Goal: Information Seeking & Learning: Understand process/instructions

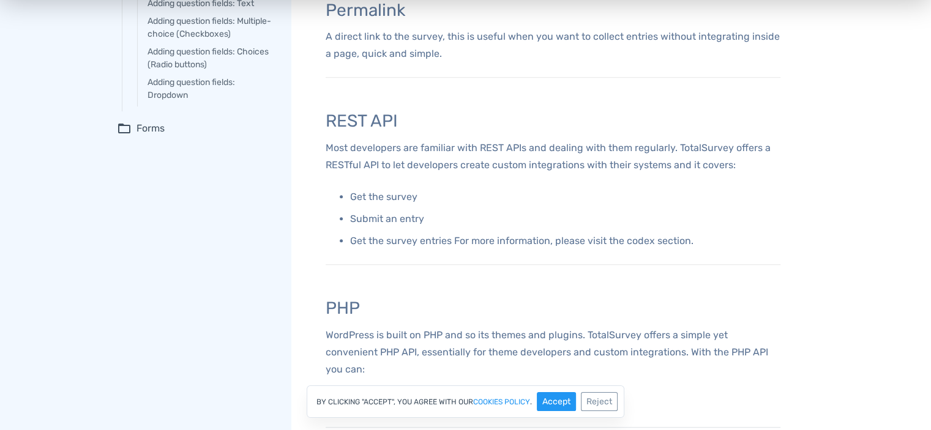
scroll to position [702, 0]
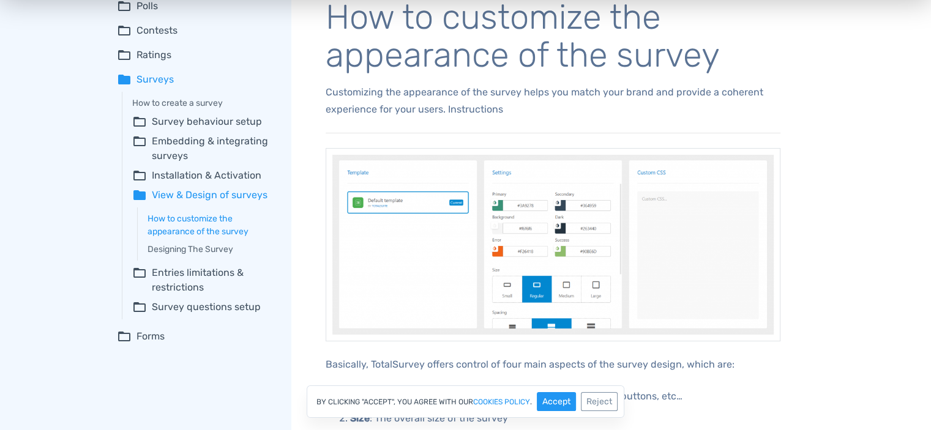
scroll to position [8, 0]
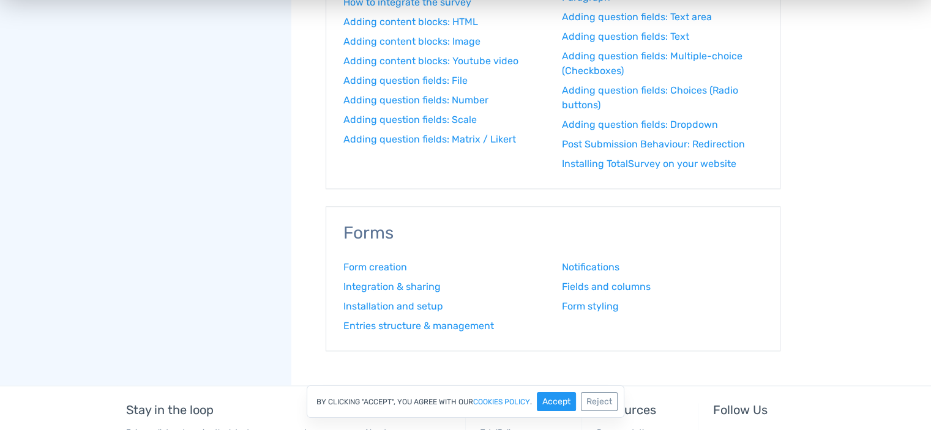
scroll to position [1567, 0]
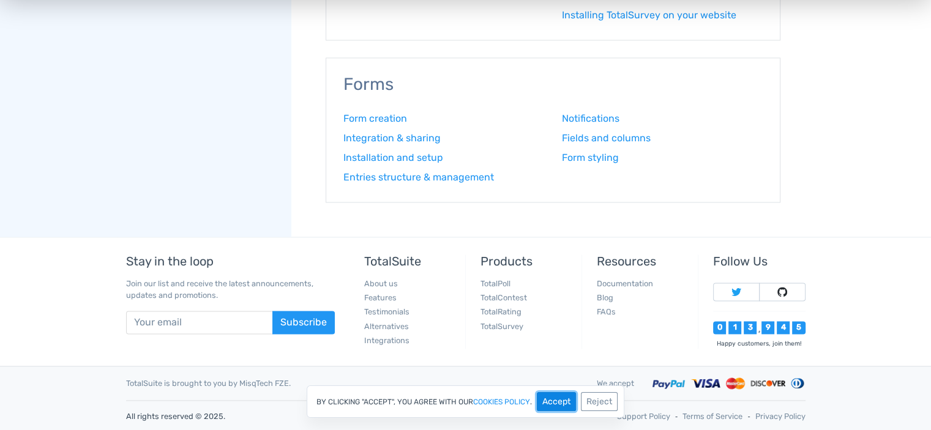
click at [547, 400] on button "Accept" at bounding box center [556, 401] width 39 height 19
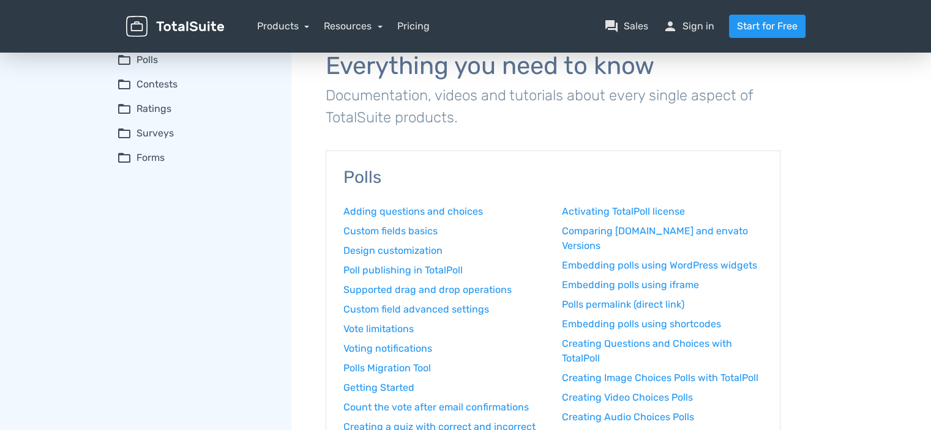
scroll to position [0, 0]
